Goal: Transaction & Acquisition: Obtain resource

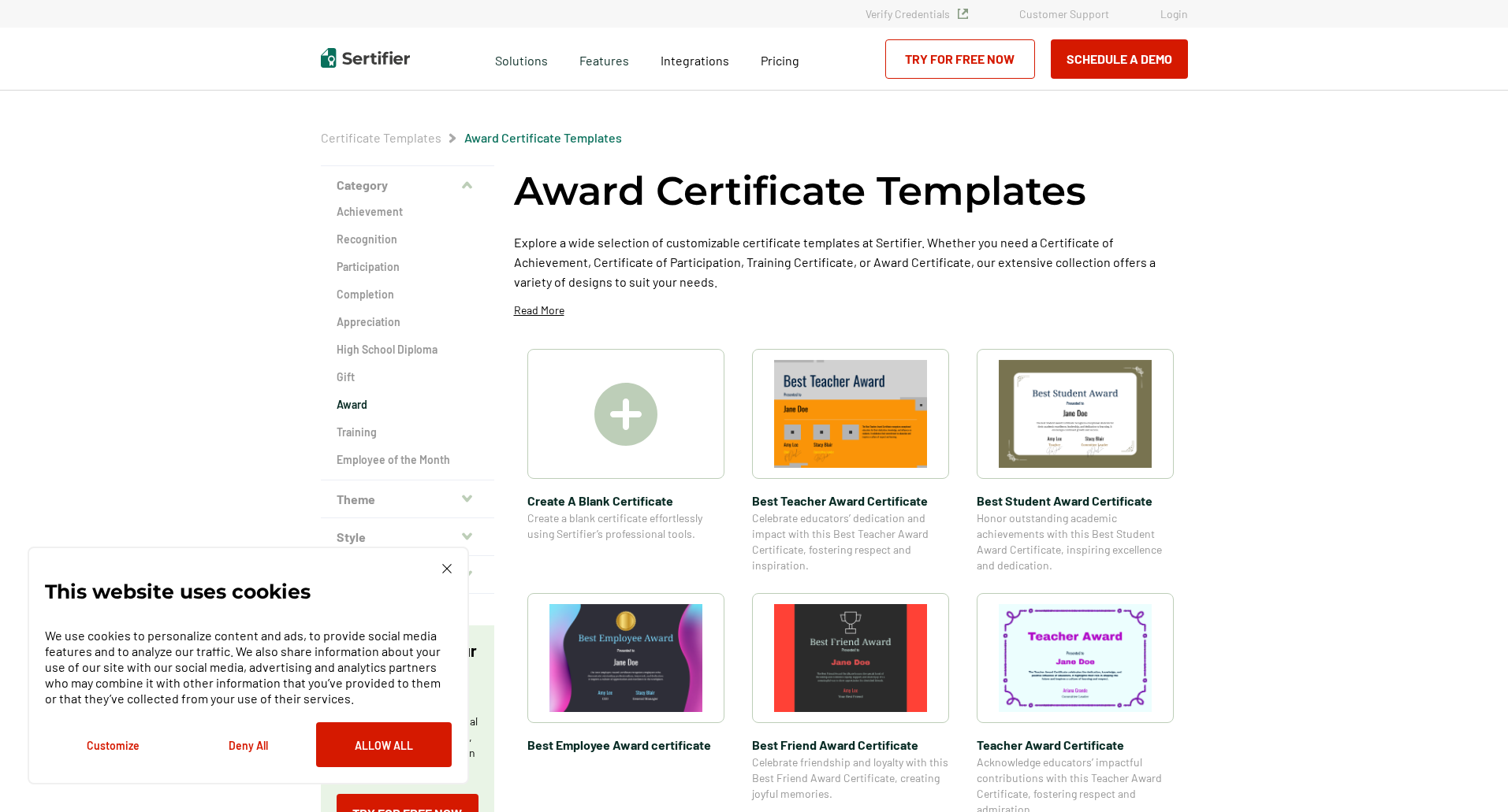
click at [1080, 658] on img at bounding box center [1075, 658] width 153 height 108
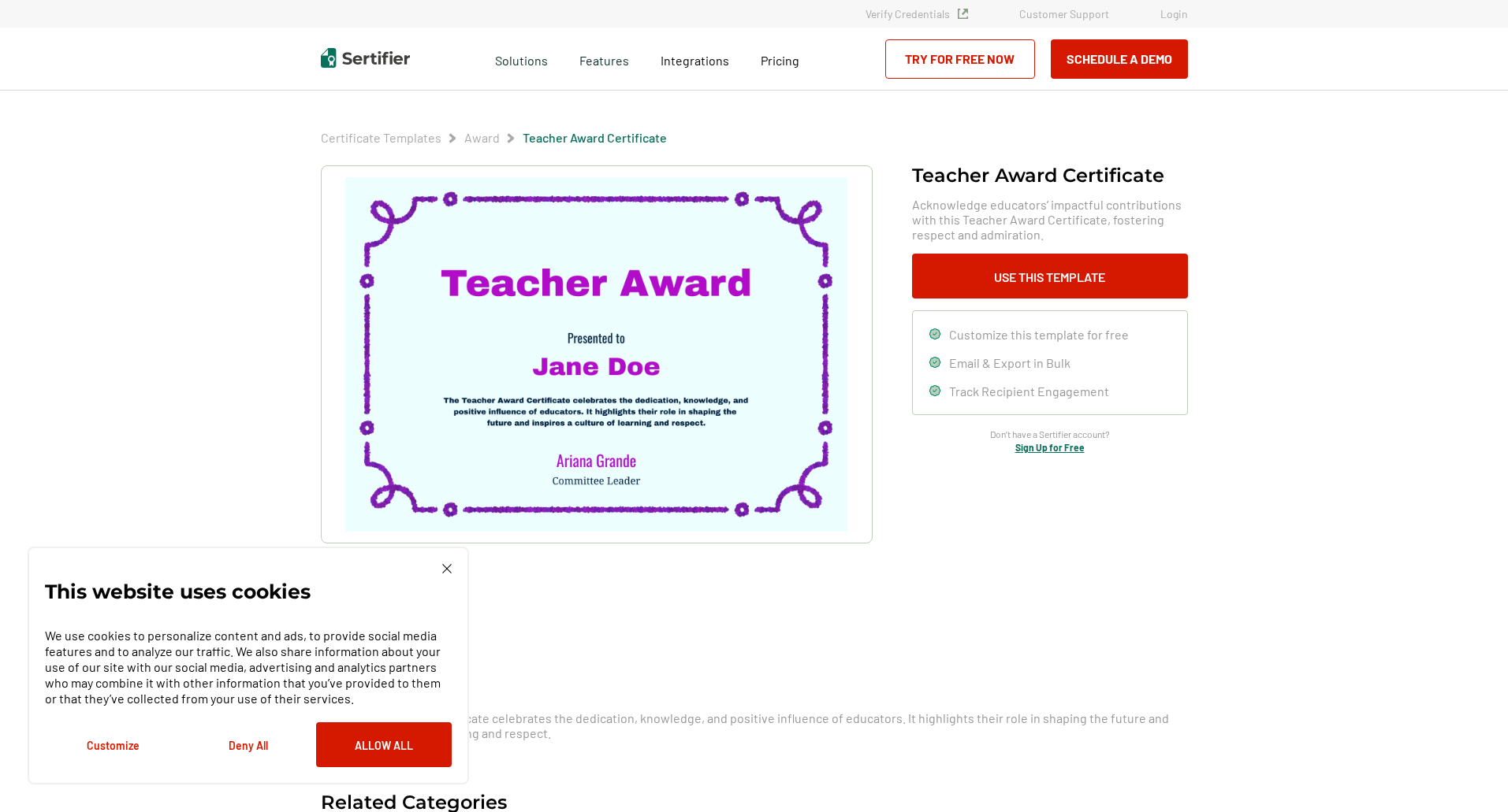
click at [574, 354] on img at bounding box center [596, 354] width 501 height 354
click at [1090, 288] on button "Use This Template" at bounding box center [1049, 276] width 276 height 45
